Goal: Task Accomplishment & Management: Use online tool/utility

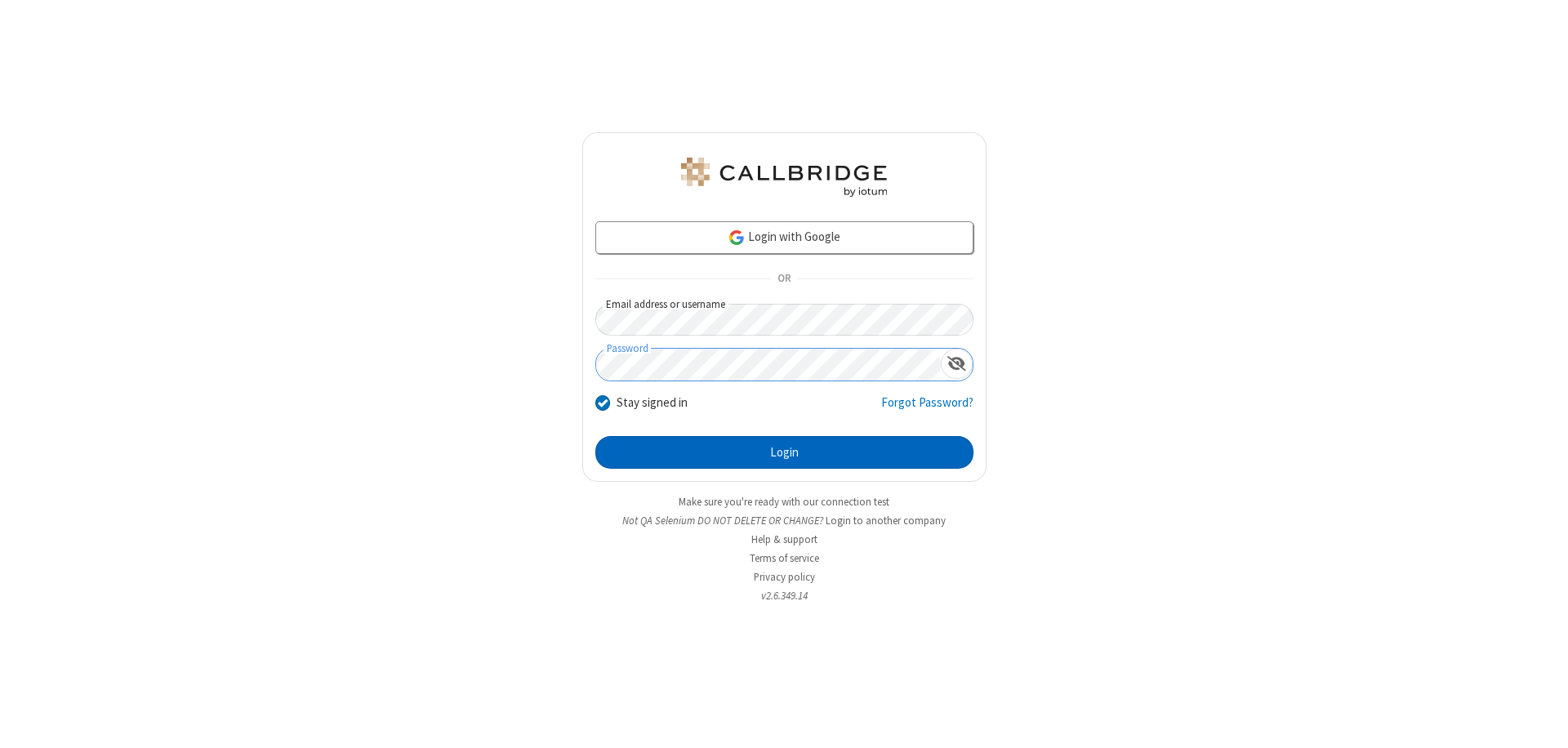
click at [784, 453] on button "Login" at bounding box center [784, 452] width 378 height 33
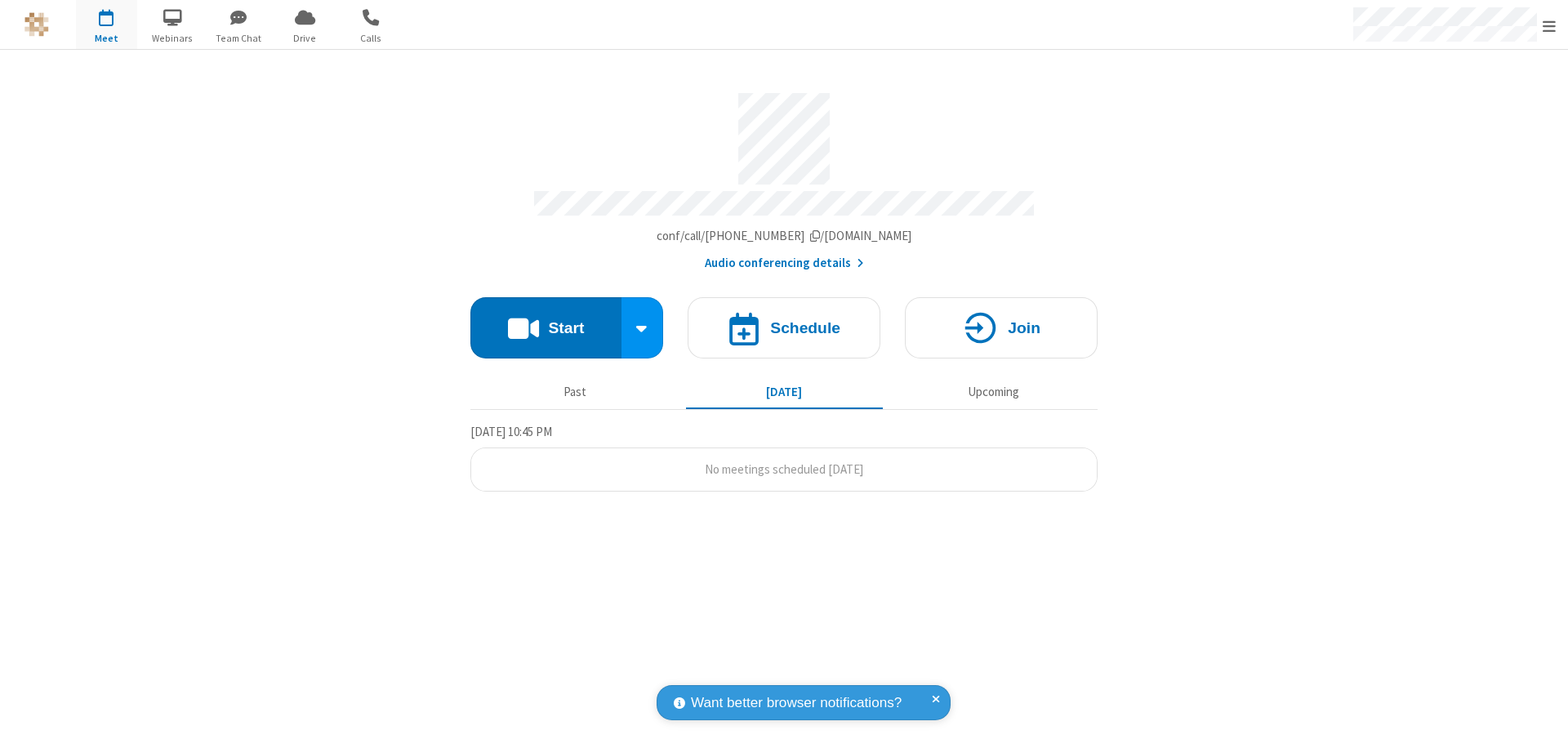
click at [545, 321] on button "Start" at bounding box center [545, 327] width 151 height 61
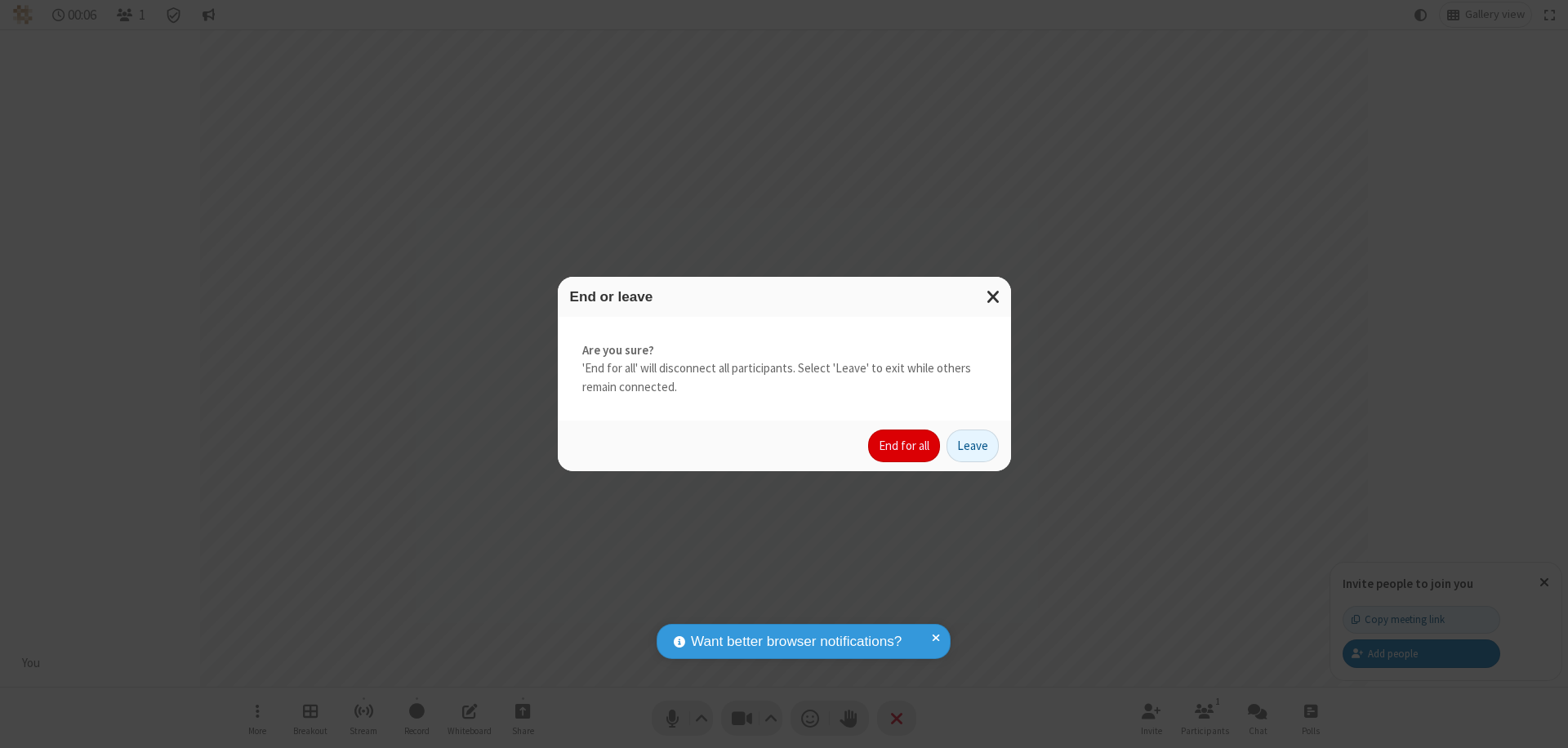
click at [904, 446] on button "End for all" at bounding box center [903, 445] width 72 height 33
